Goal: Task Accomplishment & Management: Use online tool/utility

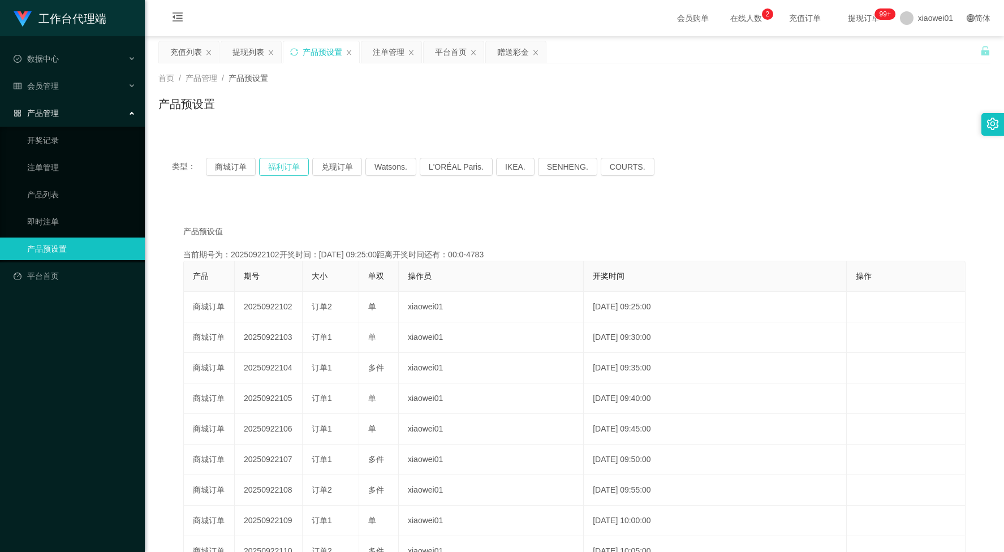
click at [274, 166] on button "福利订单" at bounding box center [284, 167] width 50 height 18
click at [201, 173] on span "类型：" at bounding box center [189, 167] width 34 height 18
click at [238, 171] on button "商城订单" at bounding box center [231, 167] width 50 height 18
click at [270, 161] on button "福利订单" at bounding box center [284, 167] width 50 height 18
click at [241, 168] on button "商城订单" at bounding box center [231, 167] width 50 height 18
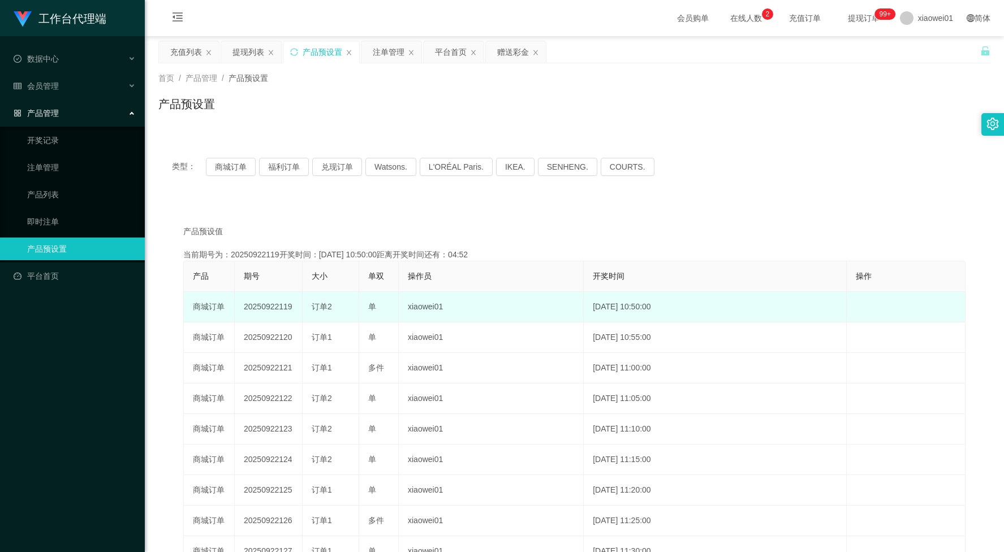
click at [270, 304] on td "20250922119" at bounding box center [269, 307] width 68 height 31
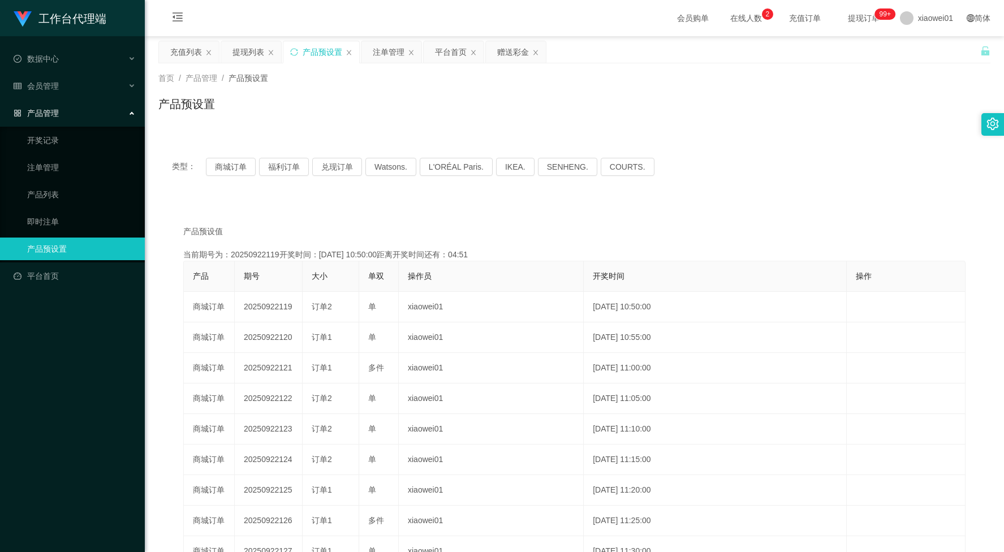
copy td "20250922119"
click at [398, 46] on div "注单管理" at bounding box center [389, 51] width 32 height 21
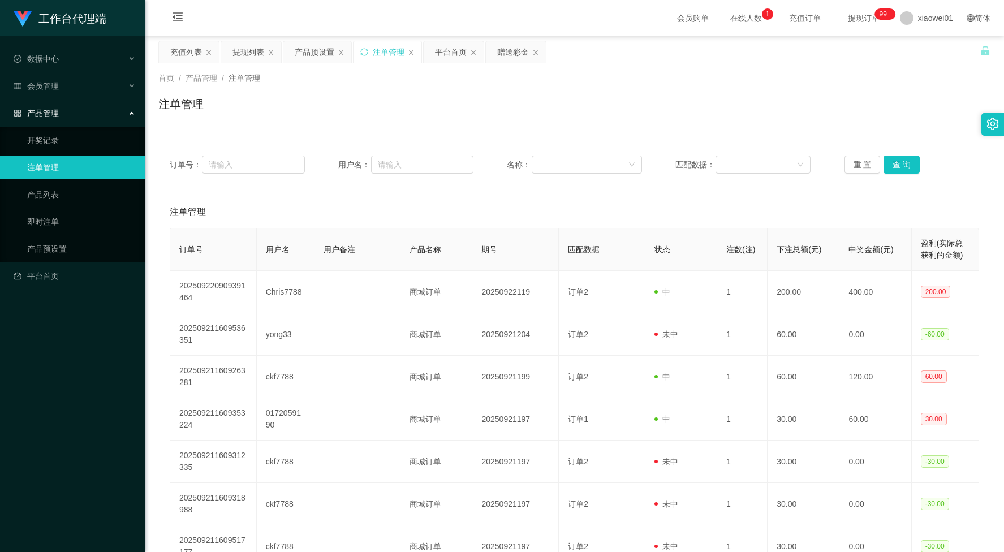
click at [919, 165] on div "重 置 查 询" at bounding box center [911, 165] width 135 height 18
click at [914, 165] on button "查 询" at bounding box center [901, 165] width 36 height 18
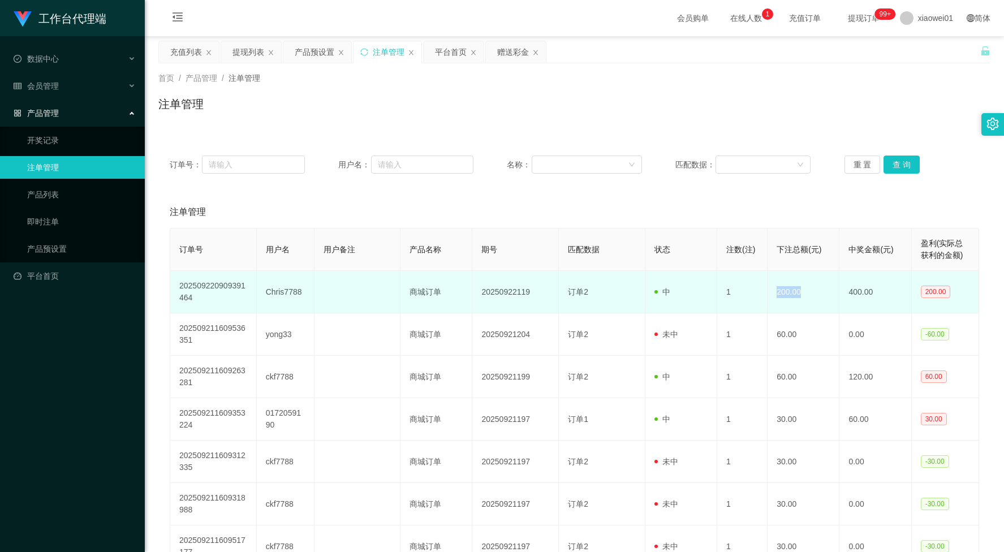
drag, startPoint x: 768, startPoint y: 292, endPoint x: 799, endPoint y: 290, distance: 31.7
click at [799, 290] on td "200.00" at bounding box center [804, 292] width 72 height 42
click at [761, 299] on td "1" at bounding box center [742, 292] width 50 height 42
